Goal: Answer question/provide support

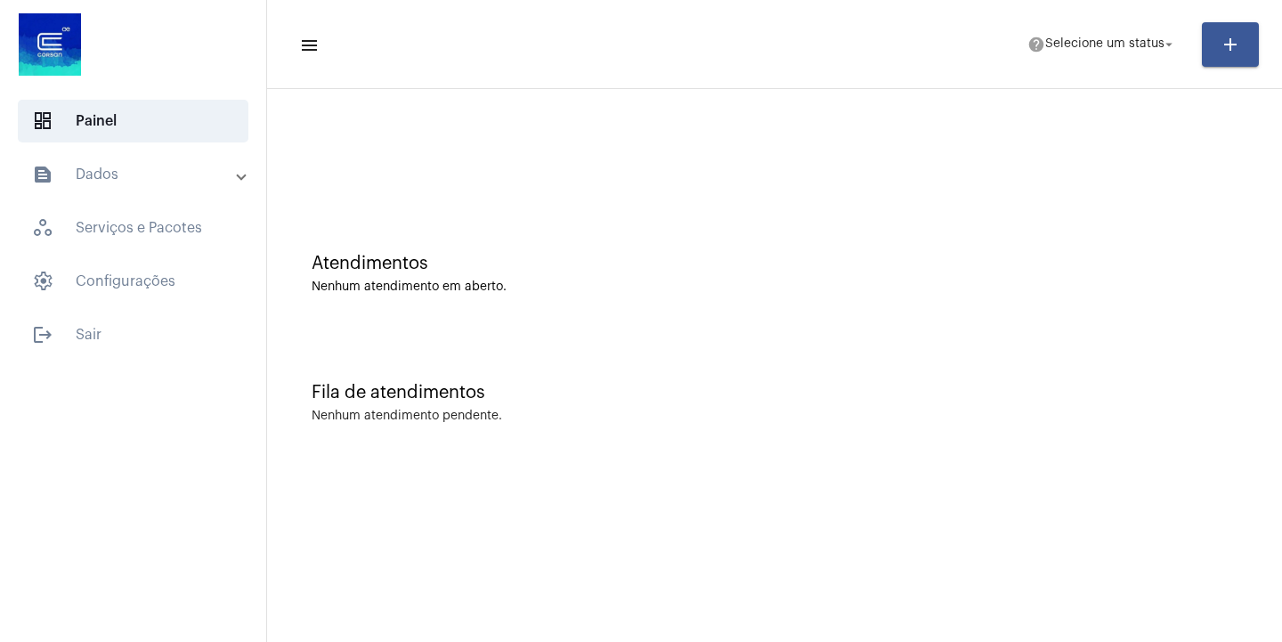
click at [232, 171] on mat-panel-title "text_snippet_outlined Dados" at bounding box center [135, 174] width 206 height 21
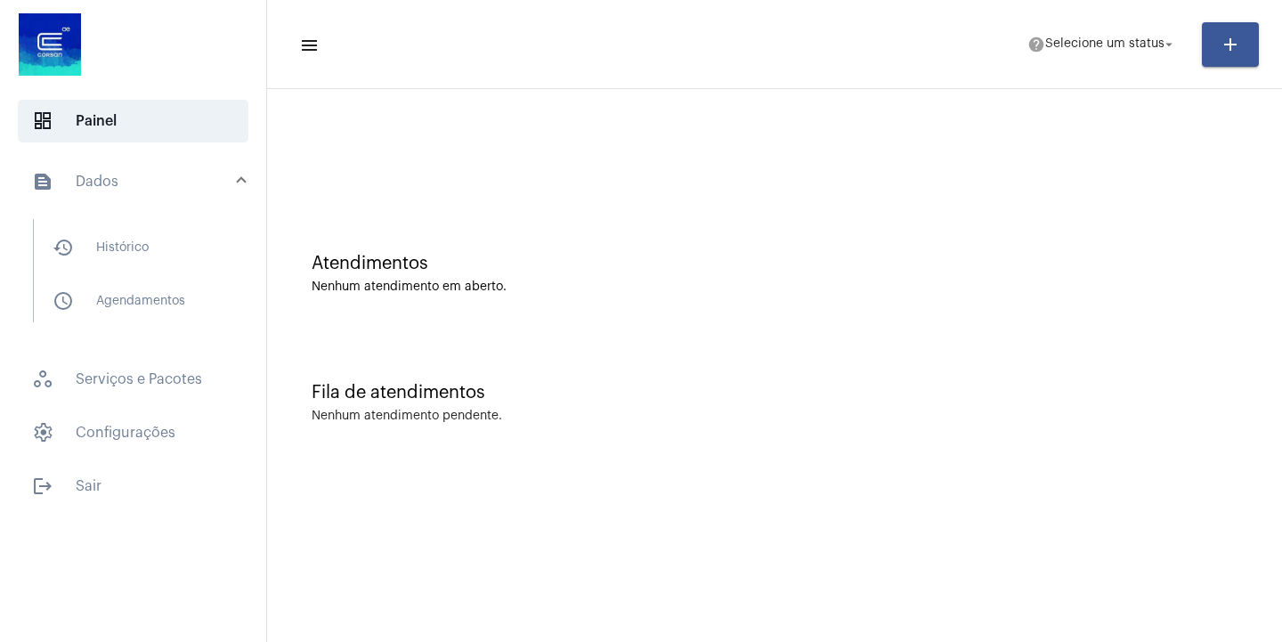
click at [199, 65] on div at bounding box center [133, 46] width 266 height 93
click at [225, 48] on div at bounding box center [133, 46] width 266 height 93
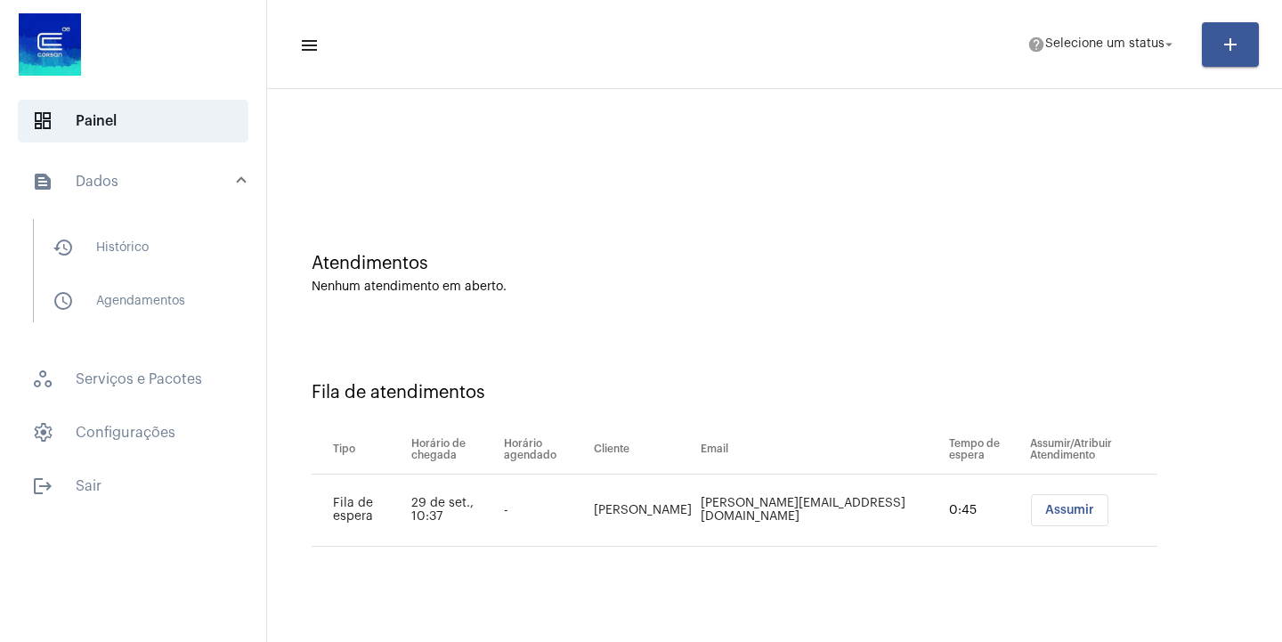
click at [1045, 508] on span "Assumir" at bounding box center [1069, 510] width 49 height 12
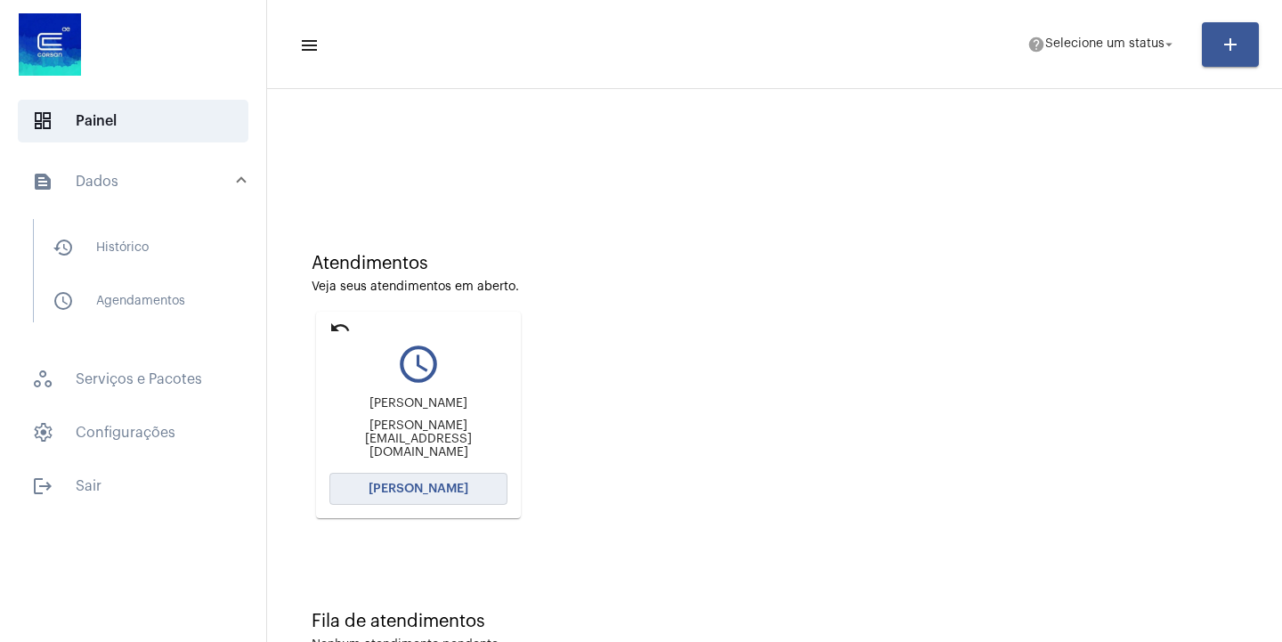
click at [444, 488] on span "[PERSON_NAME]" at bounding box center [419, 489] width 100 height 12
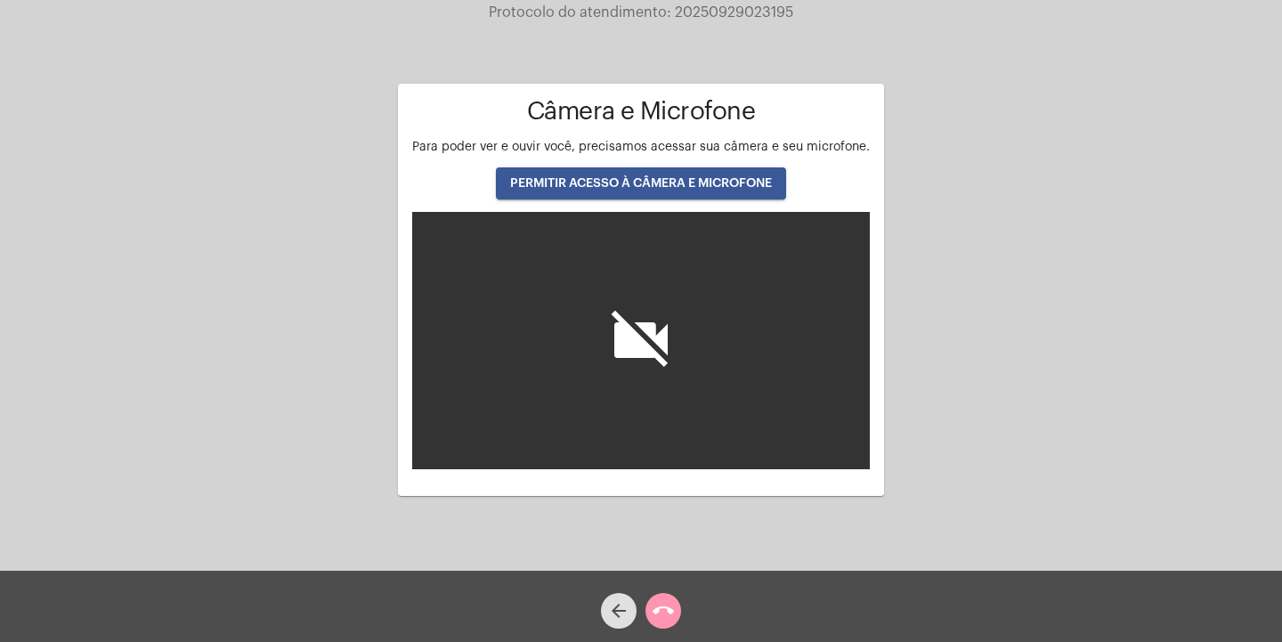
click at [599, 184] on span "PERMITIR ACESSO À CÂMERA E MICROFONE" at bounding box center [641, 183] width 262 height 12
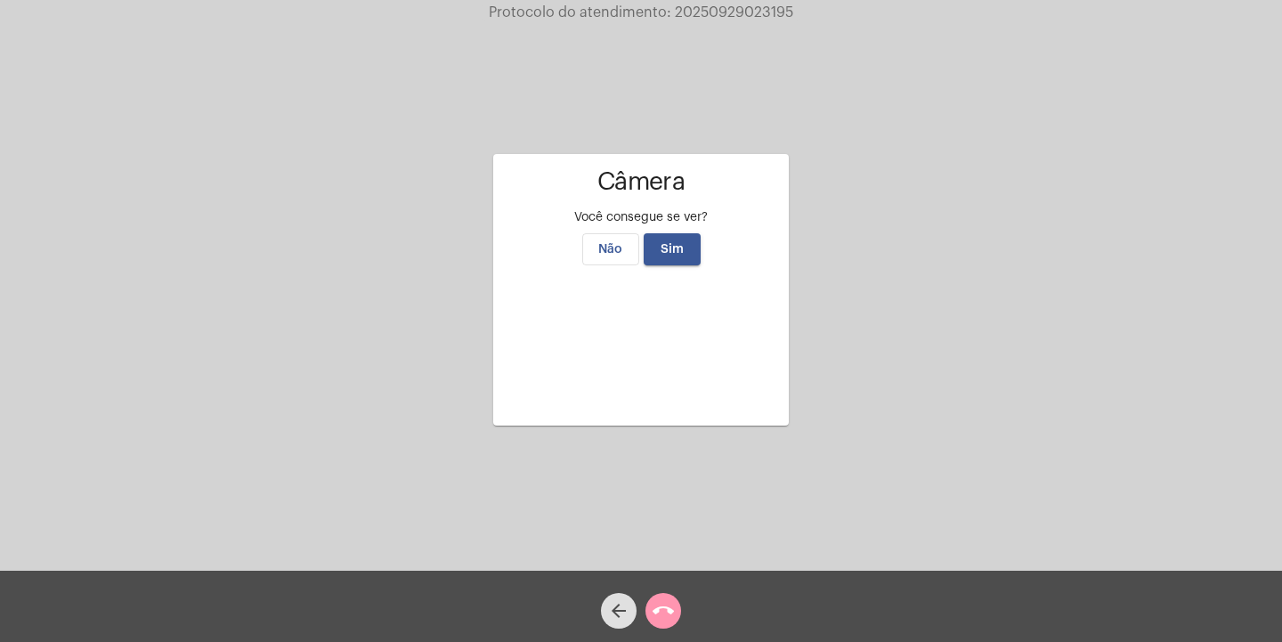
click at [666, 243] on span "Sim" at bounding box center [672, 249] width 23 height 12
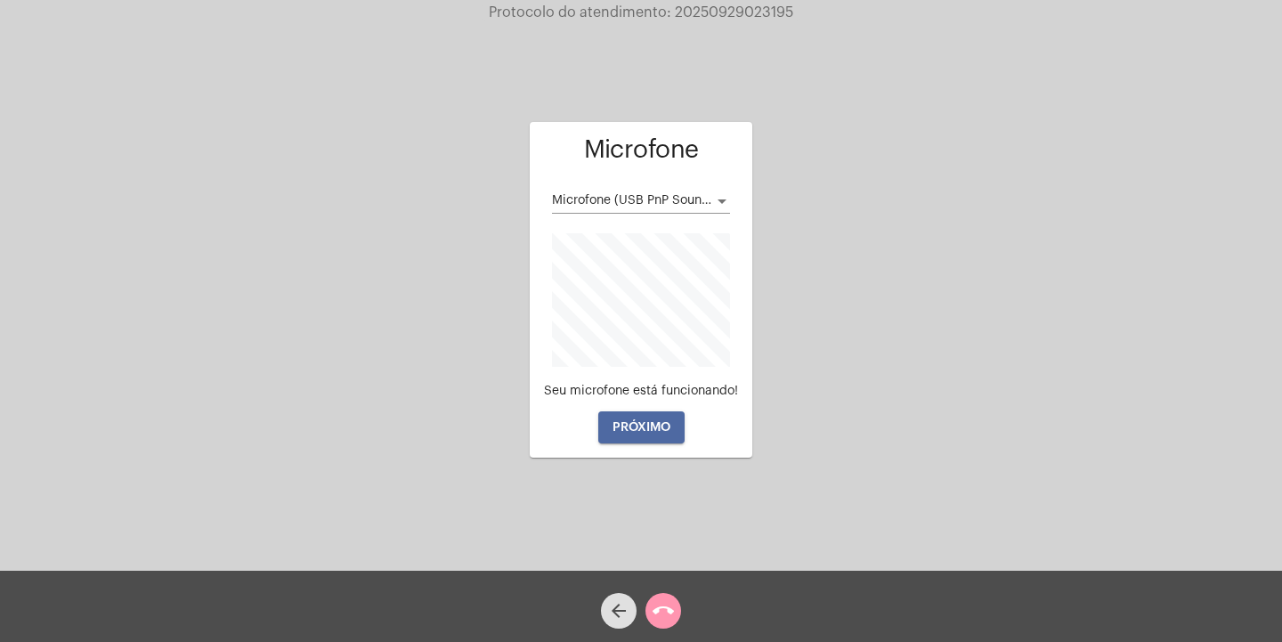
click at [654, 422] on span "PRÓXIMO" at bounding box center [642, 427] width 58 height 12
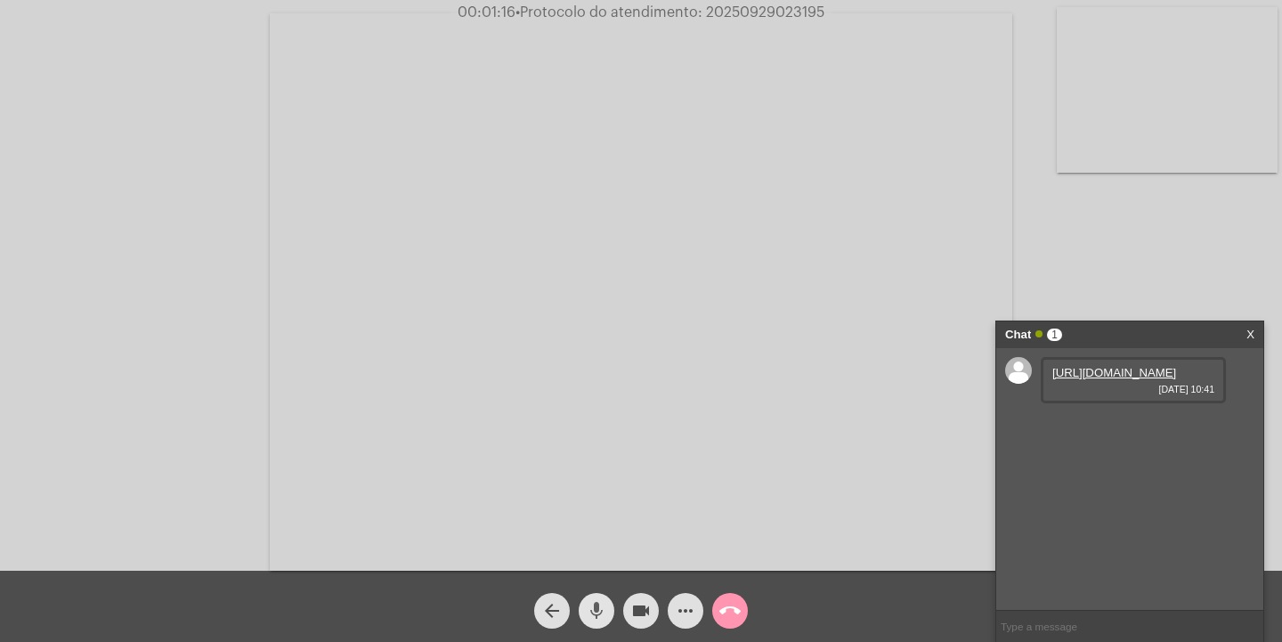
click at [599, 610] on mat-icon "mic" at bounding box center [596, 610] width 21 height 21
click at [1100, 379] on link "[URL][DOMAIN_NAME]" at bounding box center [1114, 372] width 124 height 13
click at [603, 618] on mat-icon "mic_off" at bounding box center [596, 610] width 21 height 21
click at [597, 610] on mat-icon "mic" at bounding box center [596, 610] width 21 height 21
click at [589, 608] on mat-icon "mic_off" at bounding box center [596, 610] width 21 height 21
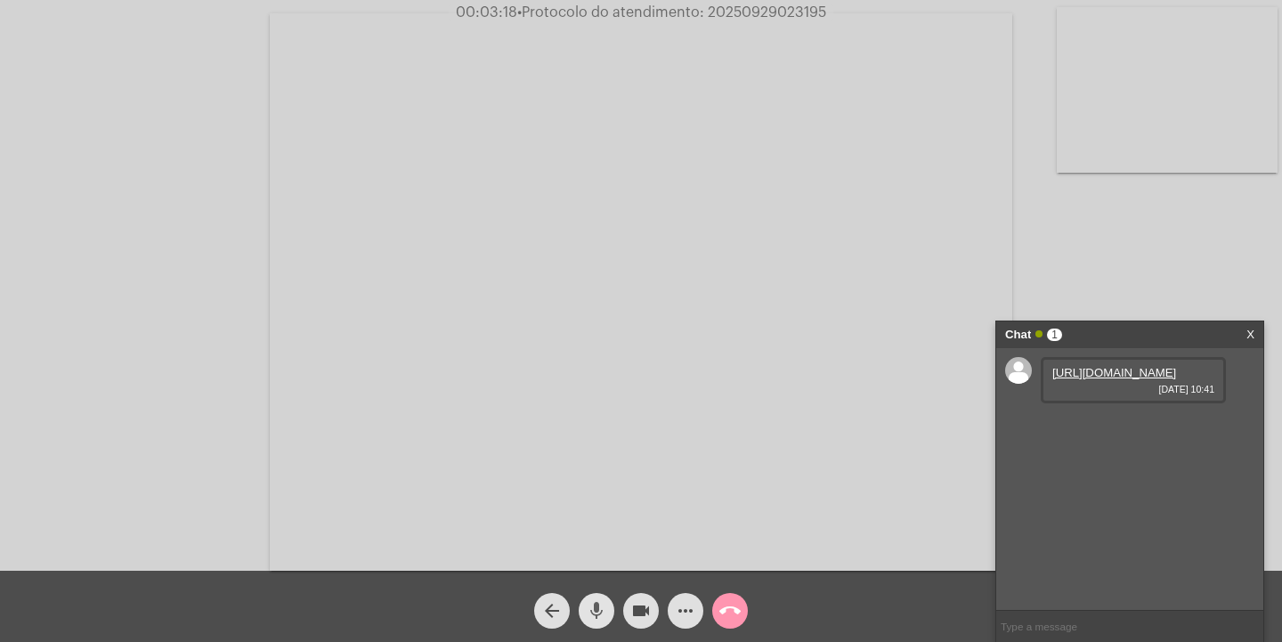
click at [594, 612] on mat-icon "mic" at bounding box center [596, 610] width 21 height 21
click at [590, 605] on mat-icon "mic_off" at bounding box center [596, 610] width 21 height 21
click at [592, 605] on mat-icon "mic" at bounding box center [596, 610] width 21 height 21
click at [680, 625] on span "more_horiz" at bounding box center [685, 611] width 21 height 36
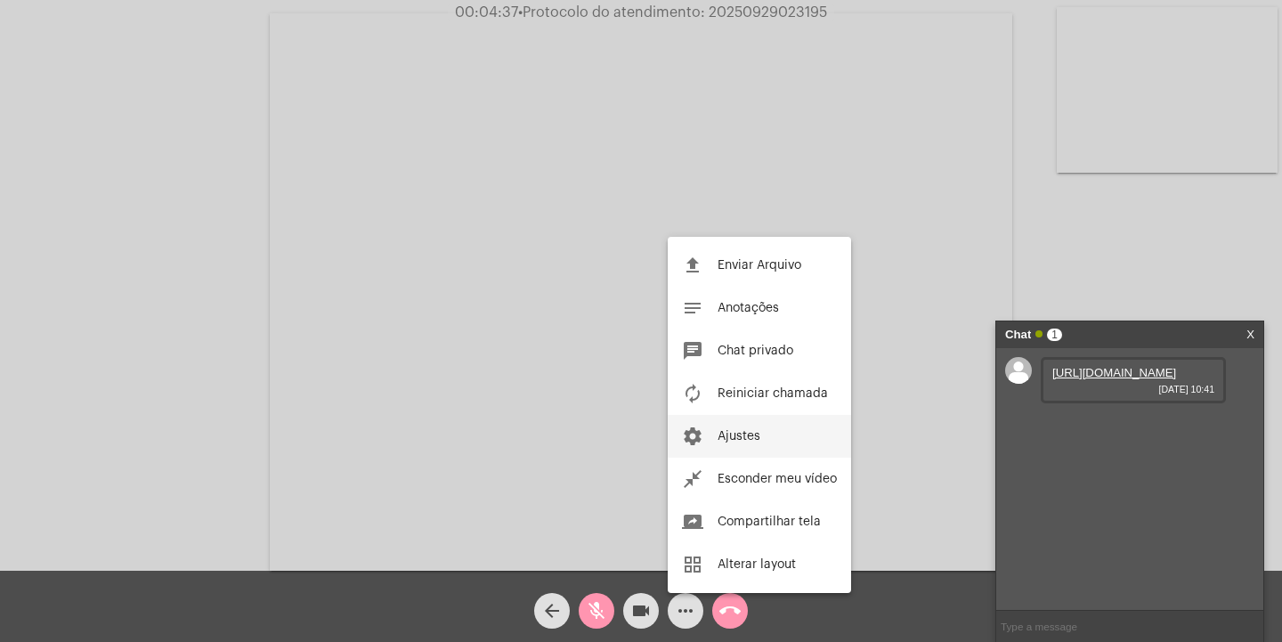
click at [756, 442] on span "Ajustes" at bounding box center [739, 436] width 43 height 12
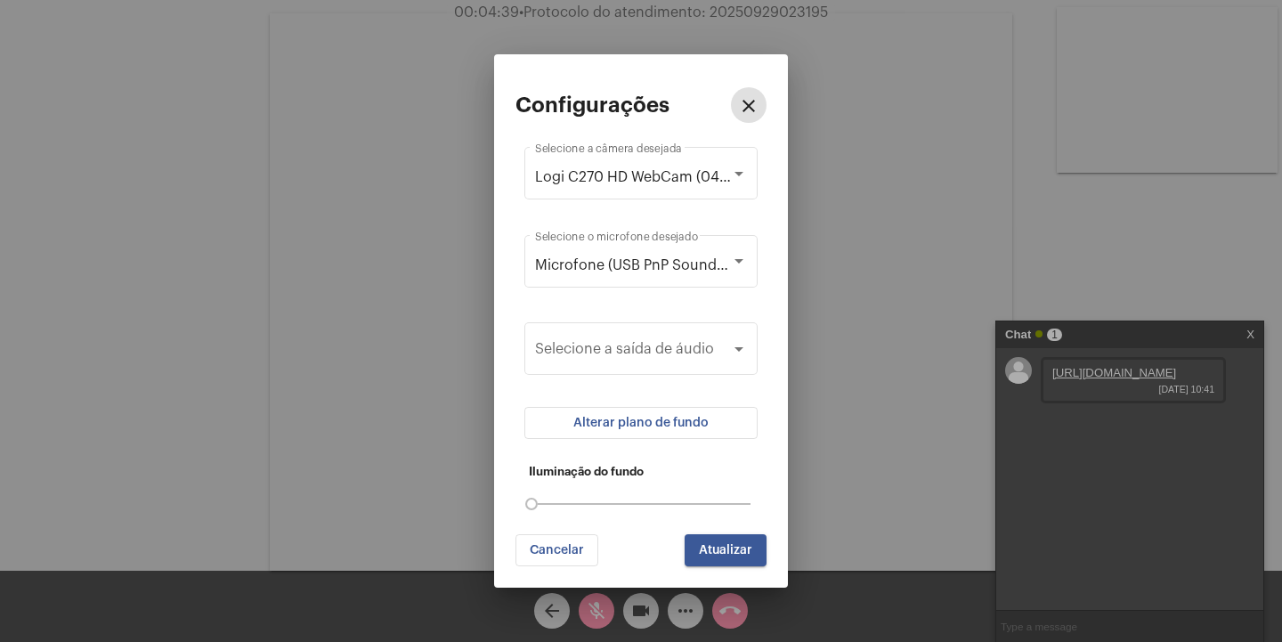
click at [704, 431] on button "Alterar plano de fundo" at bounding box center [640, 423] width 233 height 32
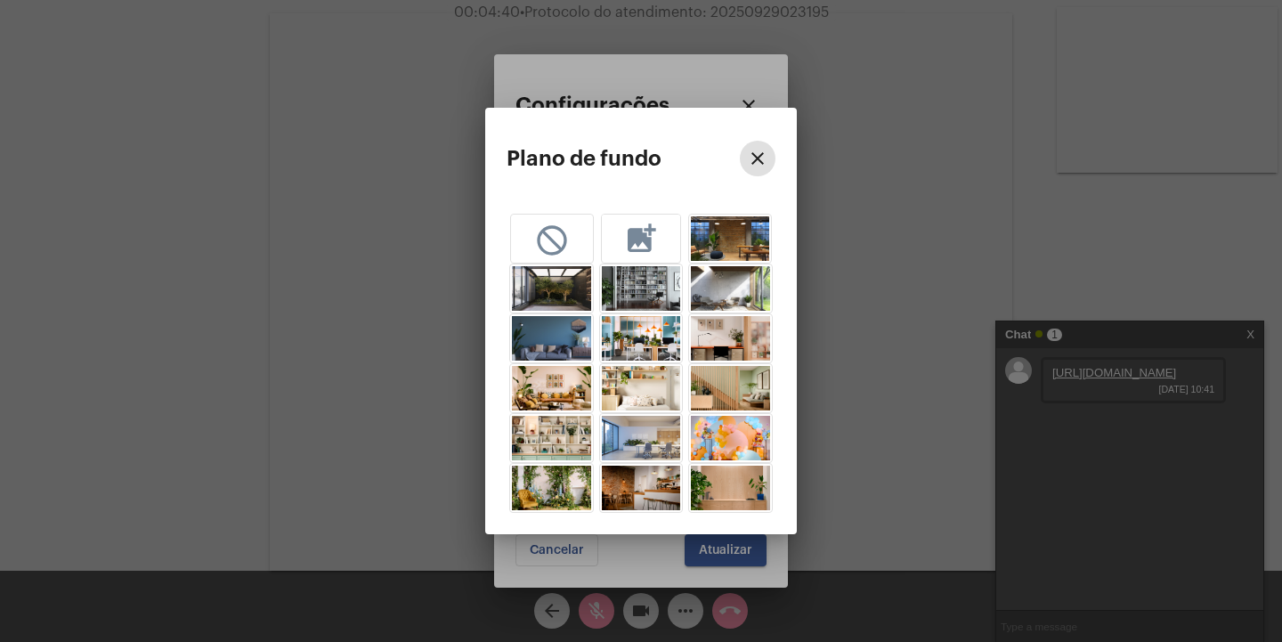
click at [642, 235] on mat-icon "add_photo_alternate" at bounding box center [641, 237] width 36 height 33
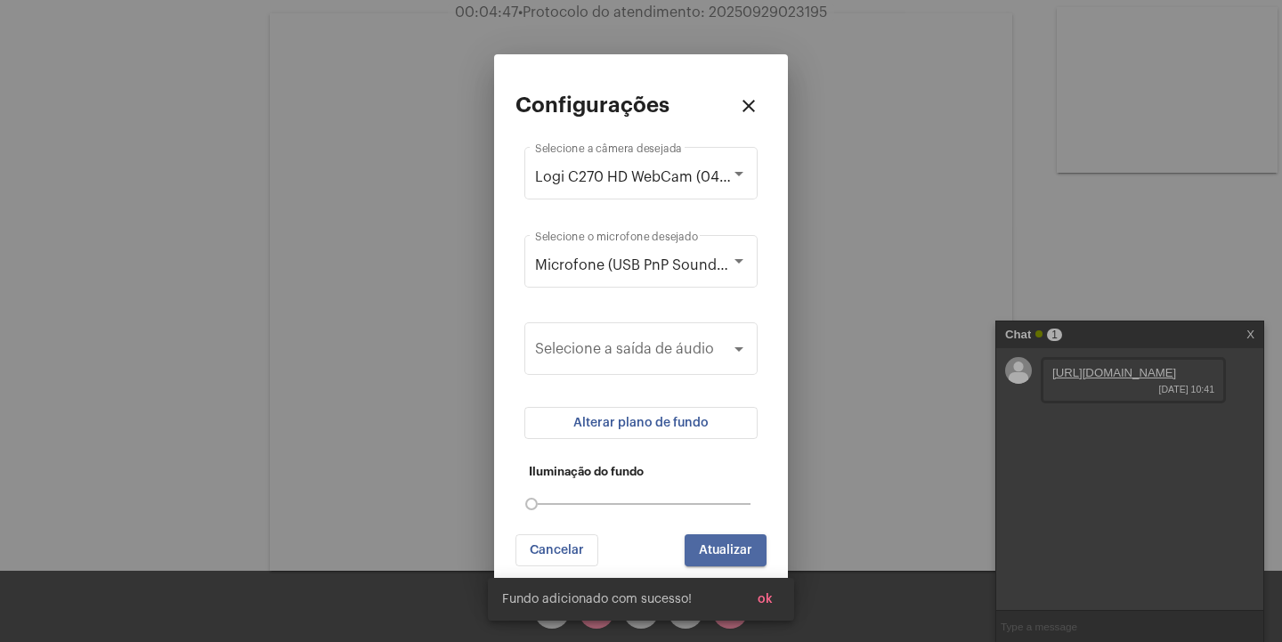
drag, startPoint x: 750, startPoint y: 546, endPoint x: 756, endPoint y: 539, distance: 9.5
click at [750, 544] on span "Atualizar" at bounding box center [725, 550] width 53 height 12
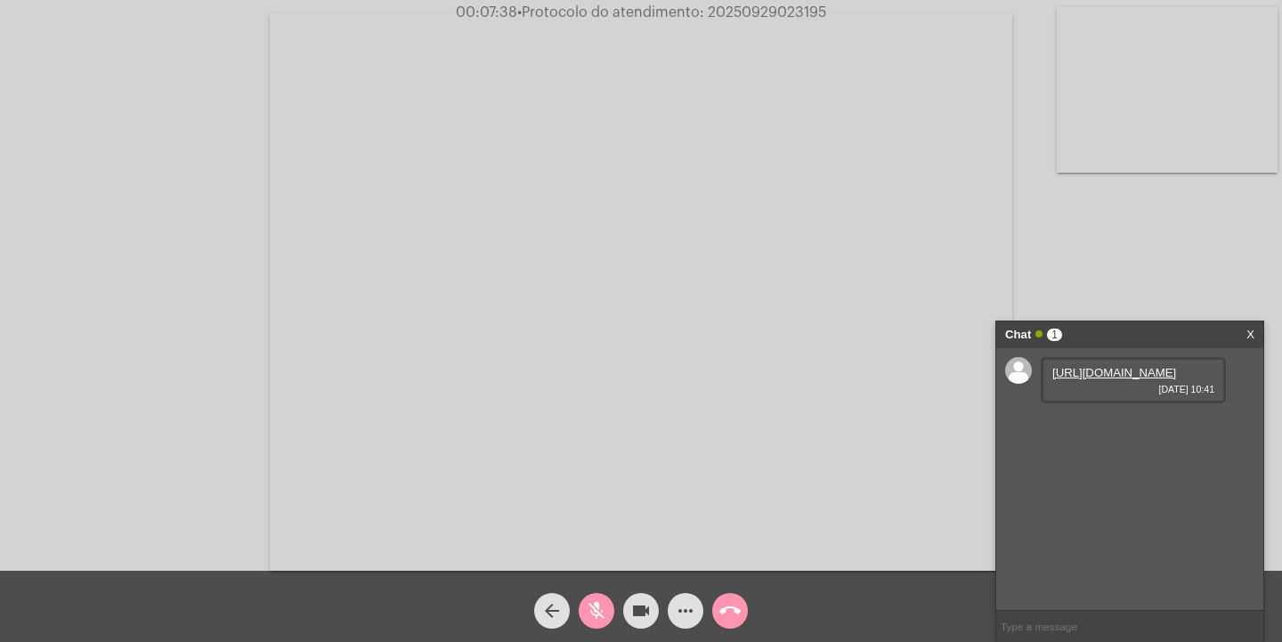
click at [593, 603] on mat-icon "mic_off" at bounding box center [596, 610] width 21 height 21
click at [602, 605] on mat-icon "mic" at bounding box center [596, 610] width 21 height 21
click at [598, 609] on mat-icon "mic_off" at bounding box center [596, 610] width 21 height 21
click at [603, 614] on mat-icon "mic" at bounding box center [596, 610] width 21 height 21
click at [598, 603] on mat-icon "mic_off" at bounding box center [596, 610] width 21 height 21
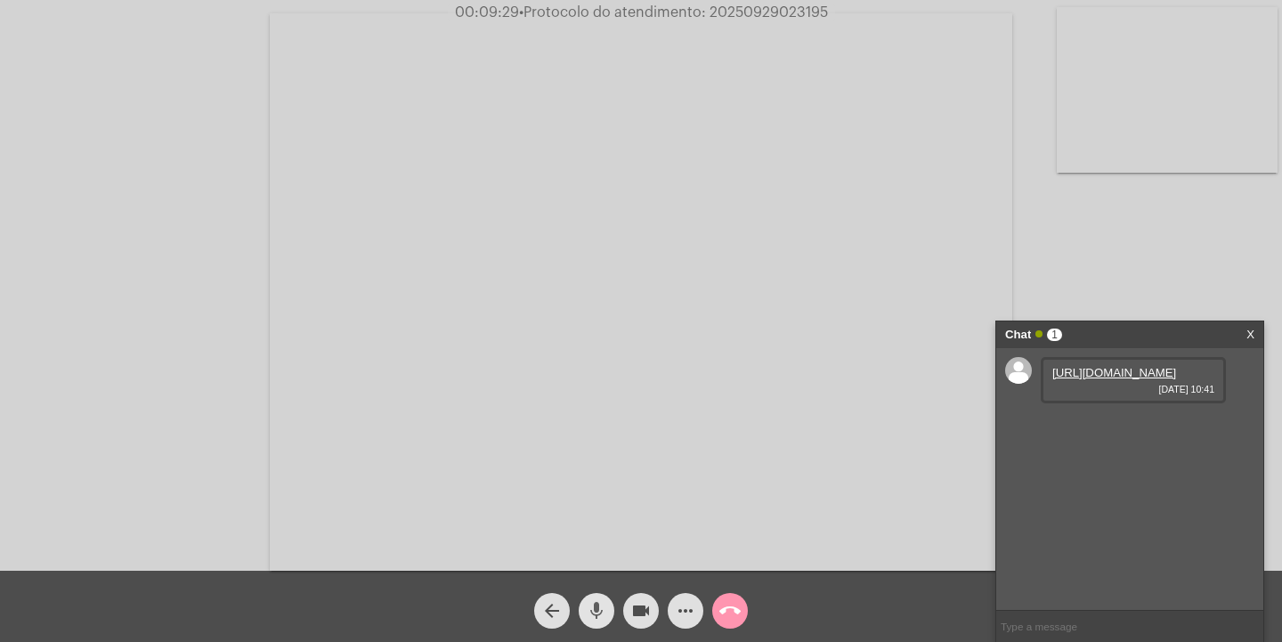
click at [597, 611] on mat-icon "mic" at bounding box center [596, 610] width 21 height 21
drag, startPoint x: 711, startPoint y: 7, endPoint x: 846, endPoint y: 15, distance: 134.7
click at [846, 15] on div "00:09:41 • Protocolo do atendimento: 20250929023195" at bounding box center [641, 12] width 1282 height 16
copy span "20250929023195"
click at [1100, 510] on div "[URL][DOMAIN_NAME] [DATE] 10:41" at bounding box center [1129, 479] width 267 height 262
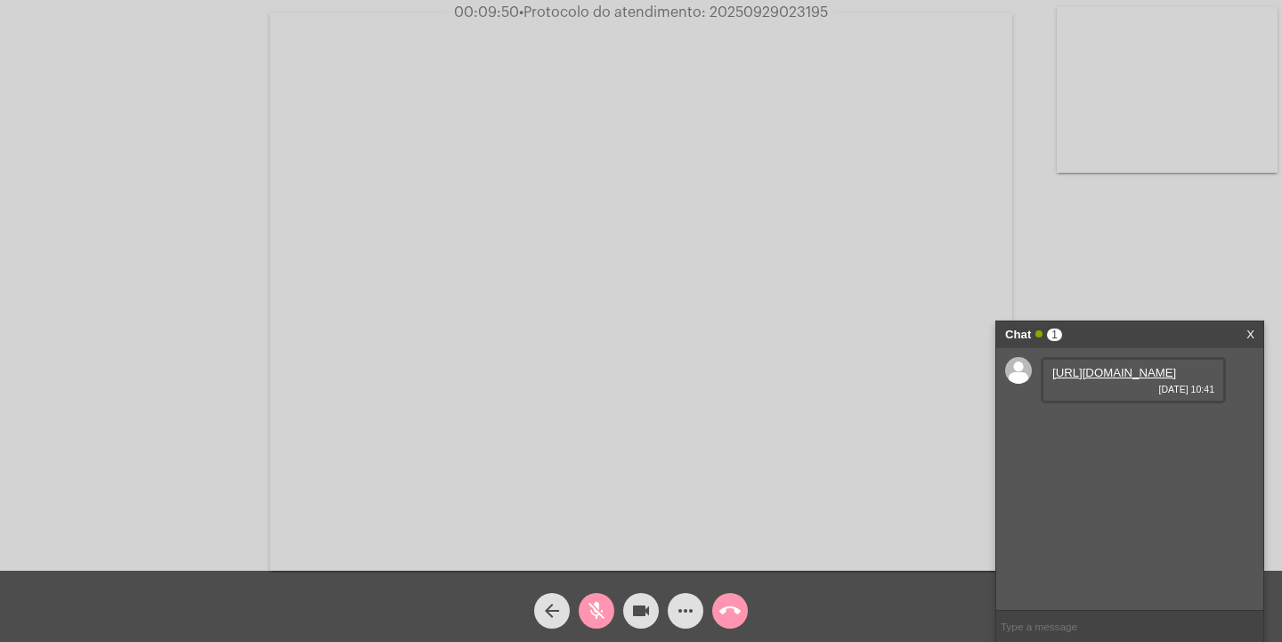
click at [1100, 510] on div "[URL][DOMAIN_NAME] [DATE] 10:41" at bounding box center [1129, 479] width 267 height 262
drag, startPoint x: 1100, startPoint y: 510, endPoint x: 1137, endPoint y: 503, distance: 38.1
click at [1137, 503] on div "[URL][DOMAIN_NAME] [DATE] 10:41" at bounding box center [1129, 479] width 267 height 262
click at [1152, 629] on input "text" at bounding box center [1129, 626] width 267 height 31
paste input "20250929023195"
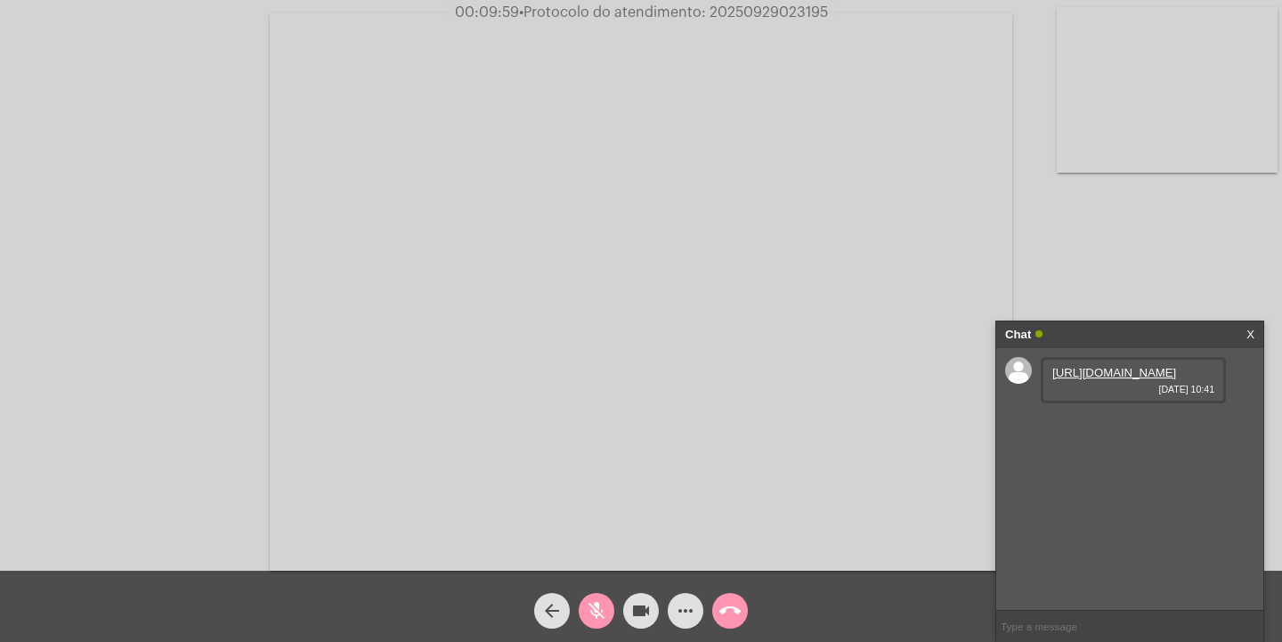
type input "20250929023195"
click at [1165, 629] on input "20250929023195" at bounding box center [1129, 626] width 267 height 31
click at [610, 609] on button "mic_off" at bounding box center [597, 611] width 36 height 36
click at [741, 605] on button "call_end" at bounding box center [730, 611] width 36 height 36
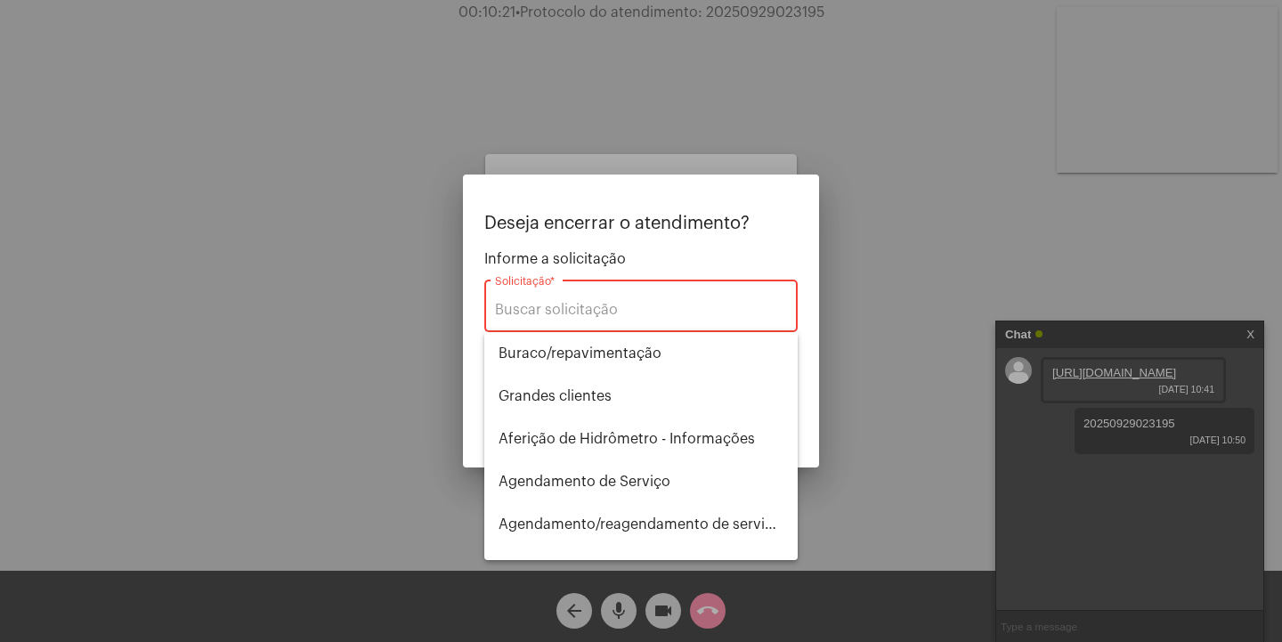
click at [703, 606] on div at bounding box center [641, 321] width 1282 height 642
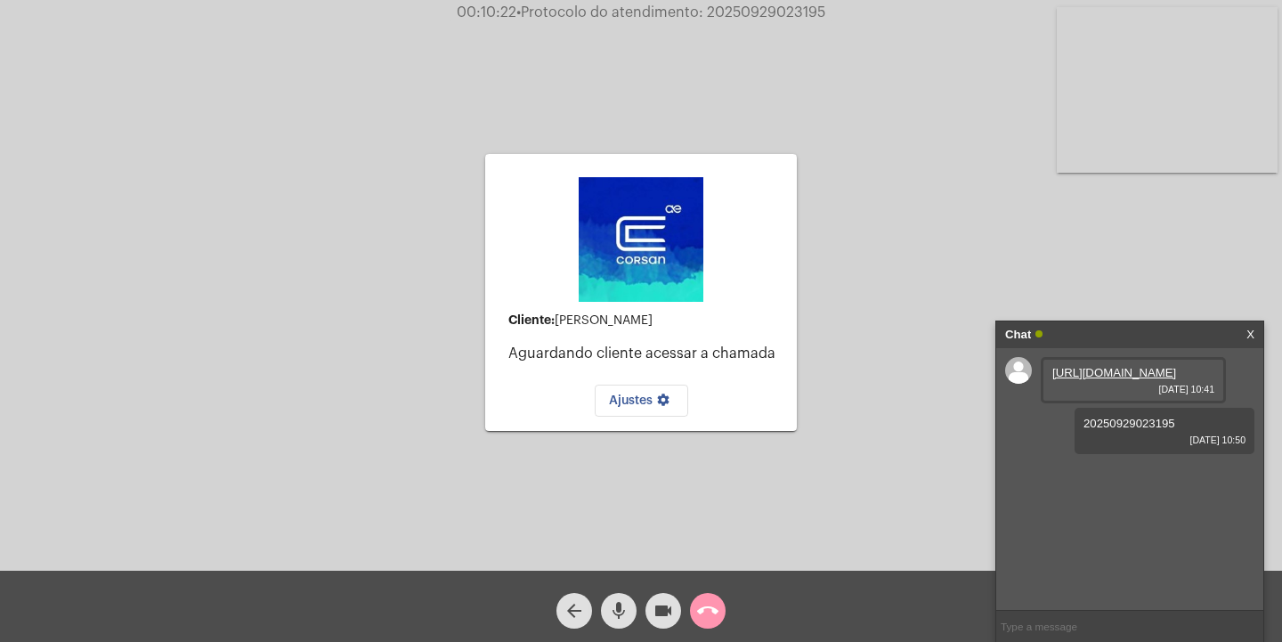
click at [707, 608] on mat-icon "call_end" at bounding box center [707, 610] width 21 height 21
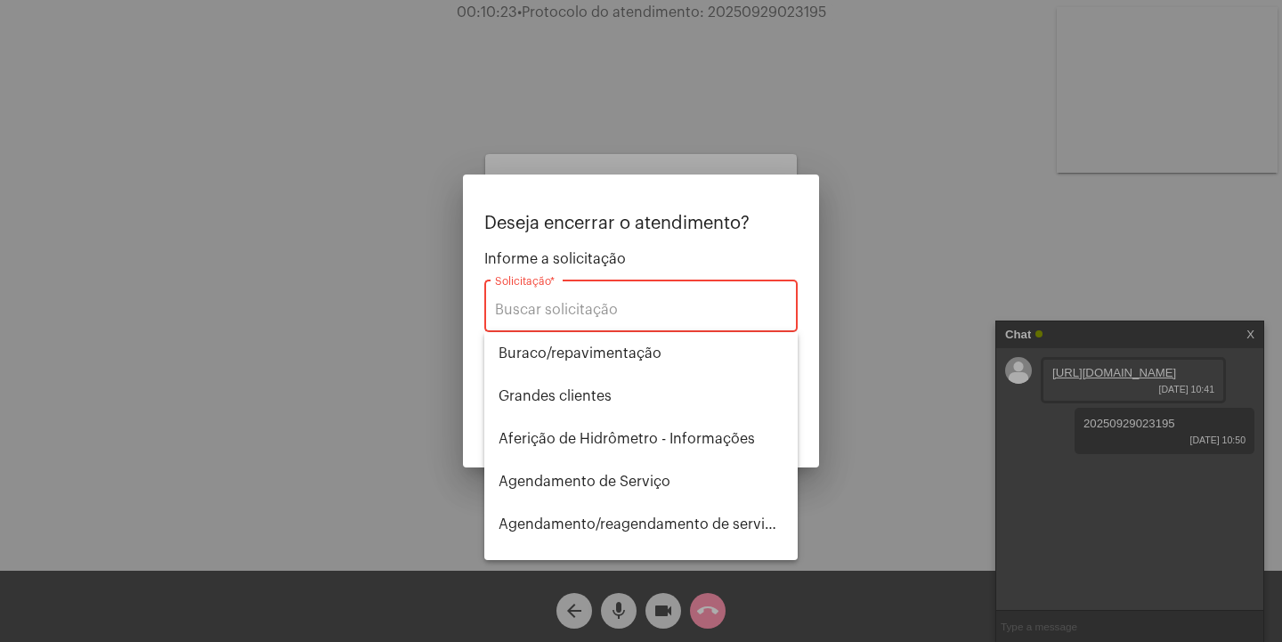
click at [707, 608] on div at bounding box center [641, 321] width 1282 height 642
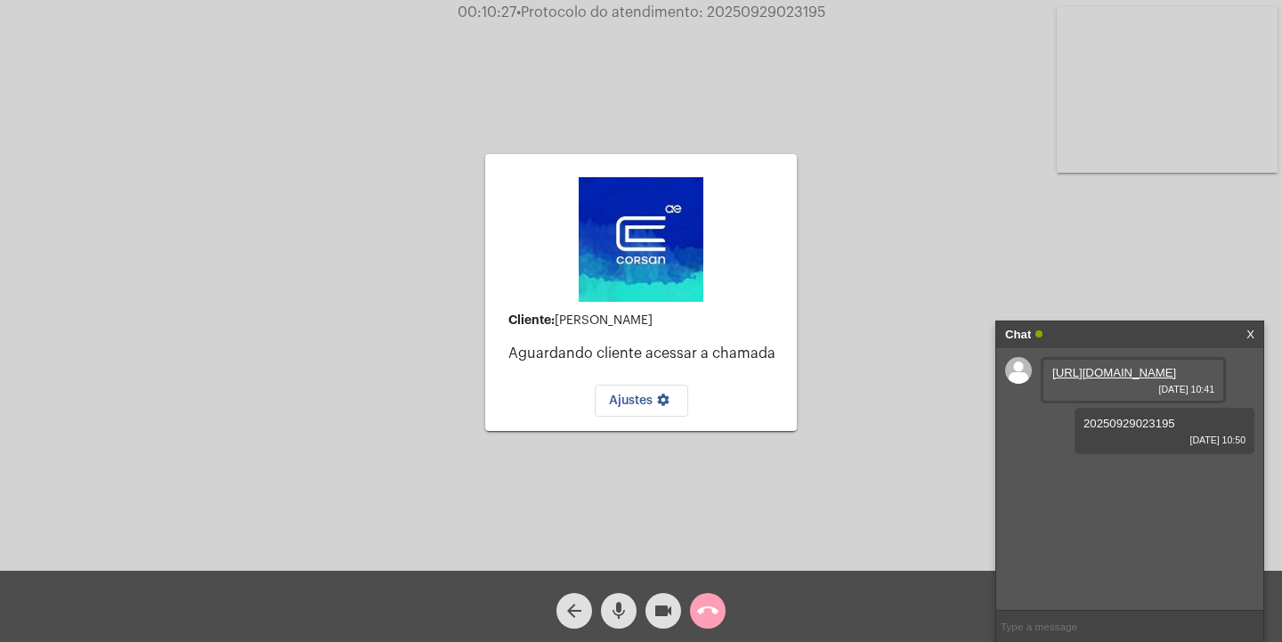
click at [707, 608] on mat-icon "call_end" at bounding box center [707, 610] width 21 height 21
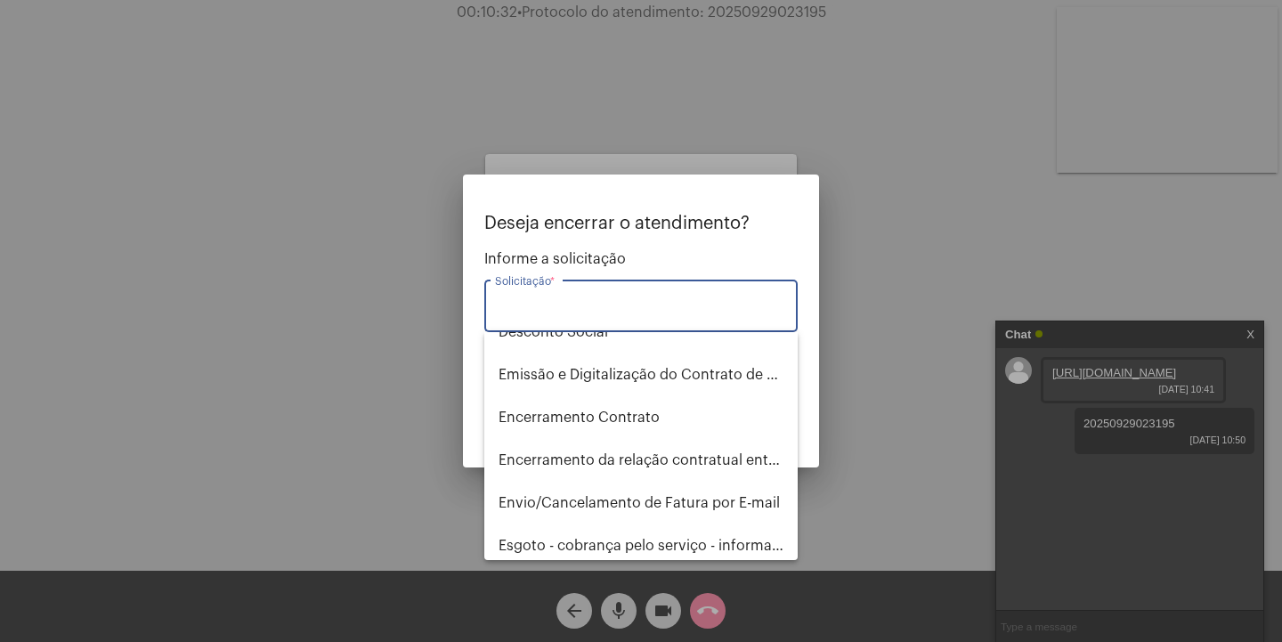
scroll to position [623, 0]
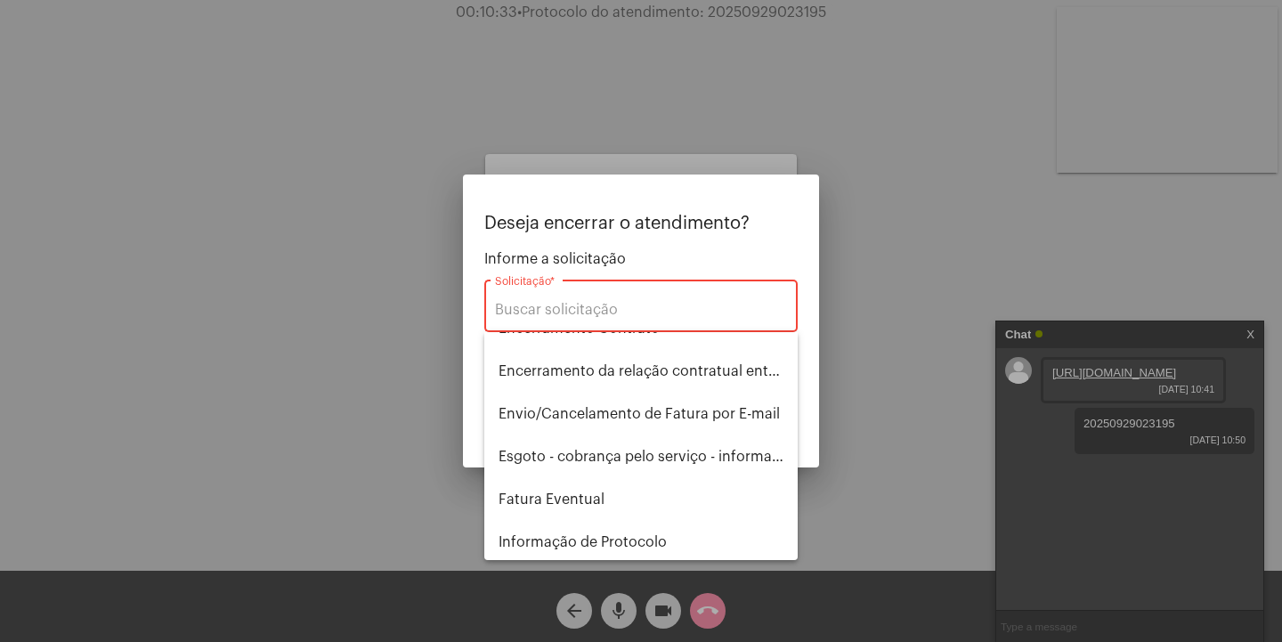
click at [626, 610] on div at bounding box center [641, 321] width 1282 height 642
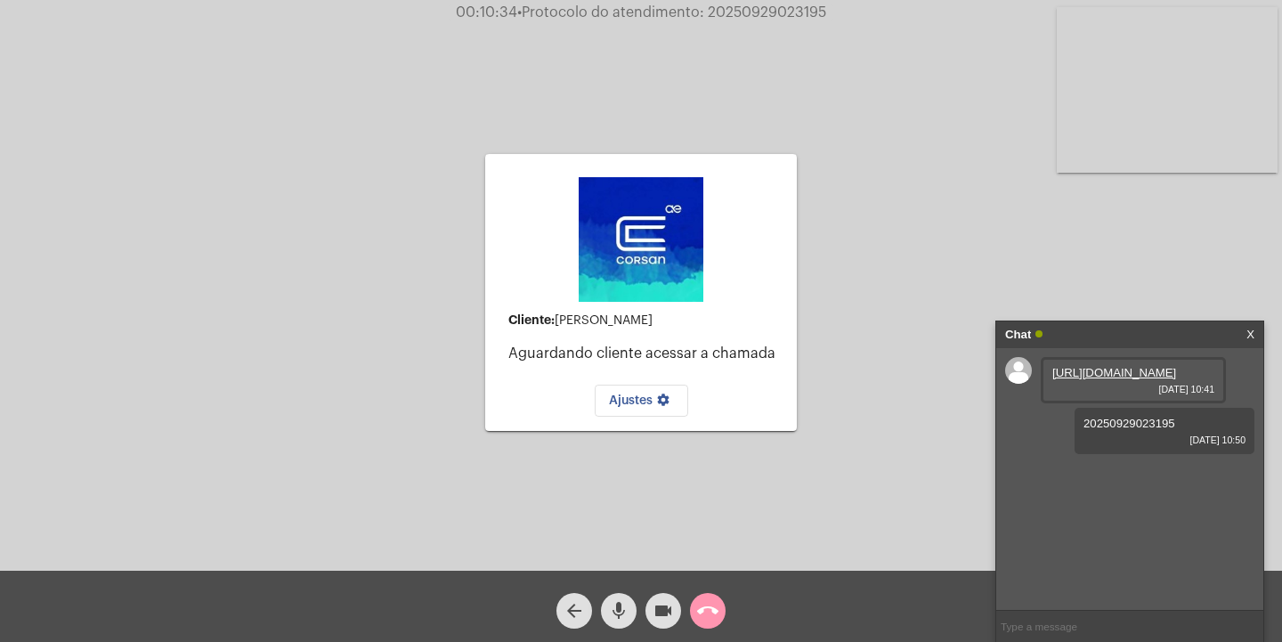
click at [626, 610] on mat-icon "mic" at bounding box center [618, 610] width 21 height 21
click at [306, 206] on div "Cliente: [PERSON_NAME] cliente acessar a chamada Ajustes settings Acessando Câm…" at bounding box center [641, 289] width 1279 height 571
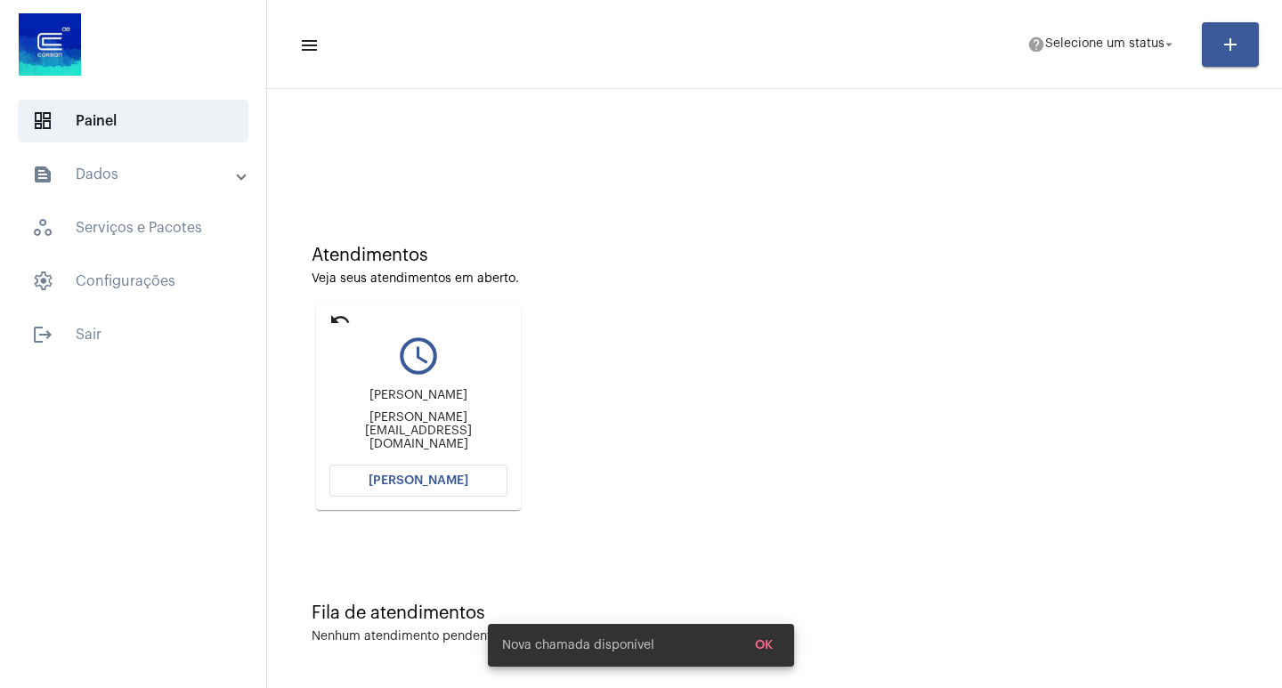
scroll to position [8, 0]
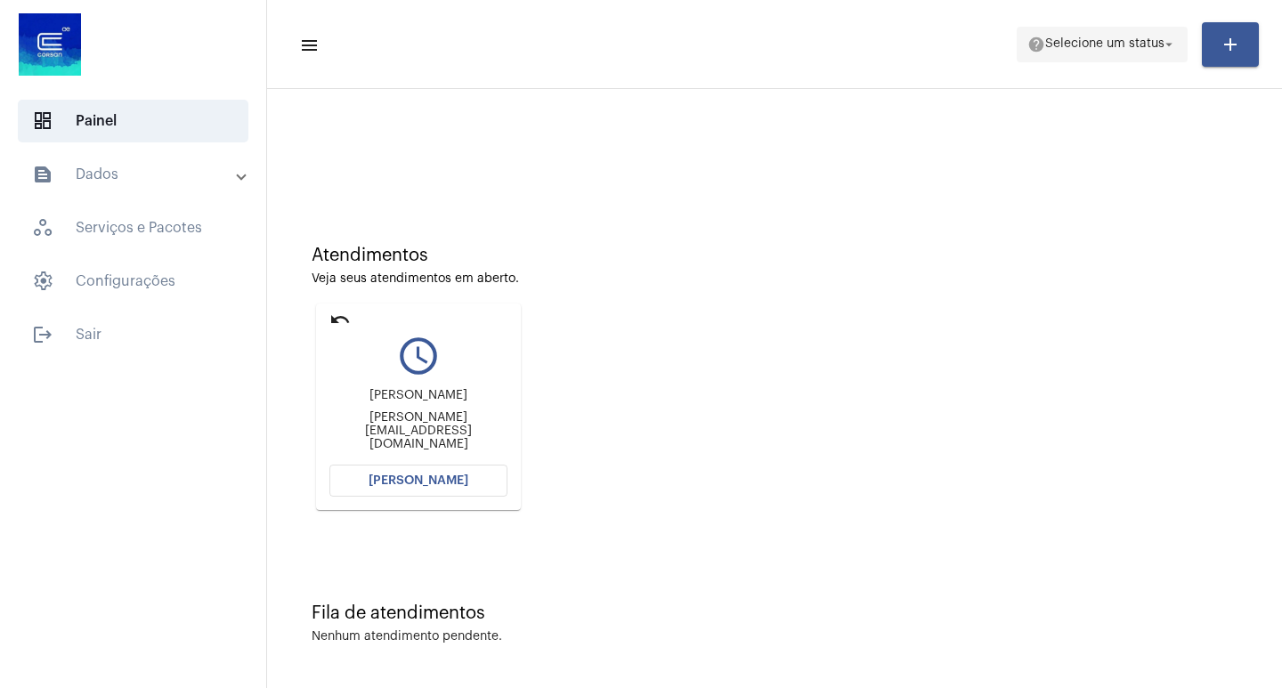
click at [1173, 44] on mat-icon "arrow_drop_down" at bounding box center [1169, 45] width 16 height 16
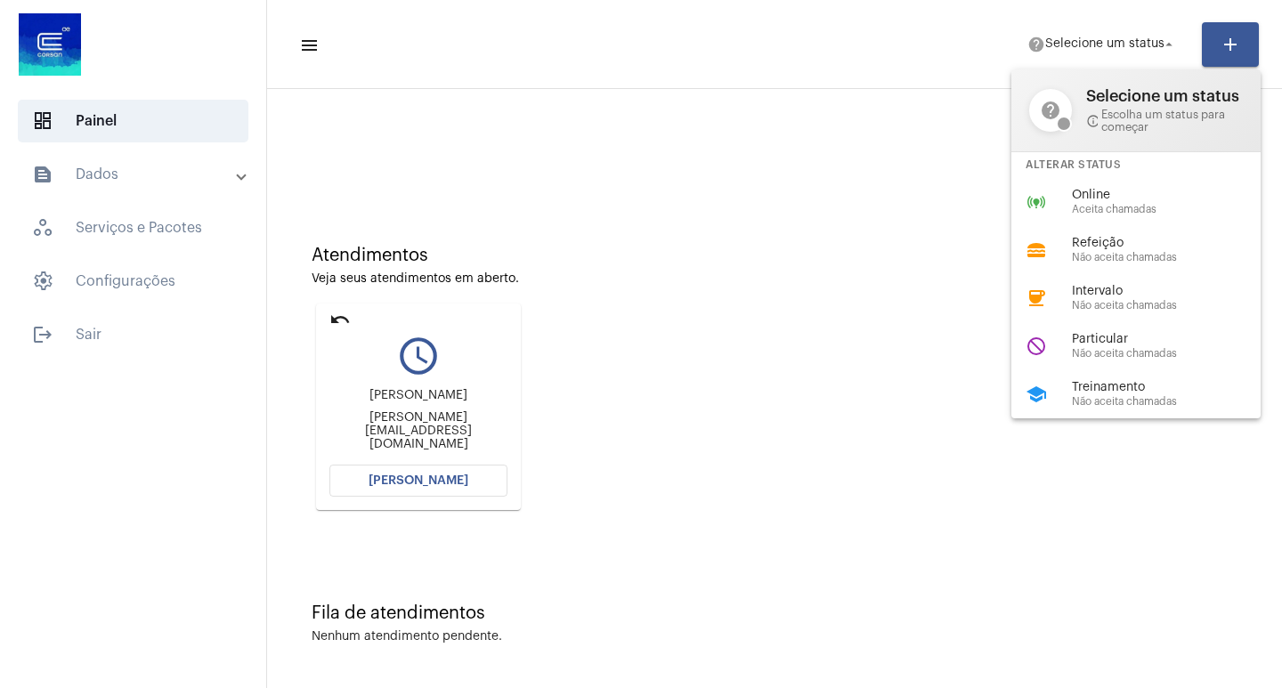
click at [377, 112] on div at bounding box center [641, 344] width 1282 height 688
